Goal: Task Accomplishment & Management: Manage account settings

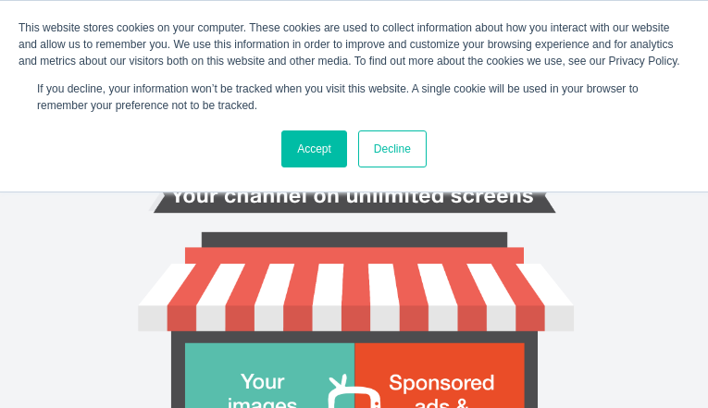
type input "YGAJlpOvNTAmNxl"
type input "[EMAIL_ADDRESS][DOMAIN_NAME]"
type input "iwiVLXISau"
type input "NezJdtDAAdMF"
